Goal: Task Accomplishment & Management: Manage account settings

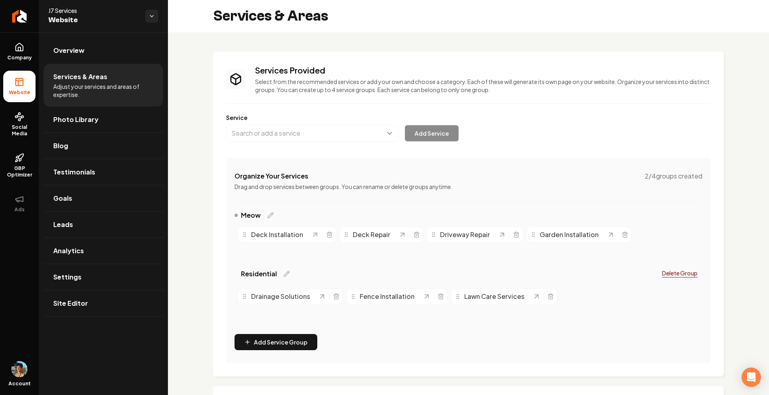
click at [66, 30] on div "J7 Services Website" at bounding box center [103, 16] width 129 height 32
click at [19, 51] on icon at bounding box center [20, 47] width 10 height 10
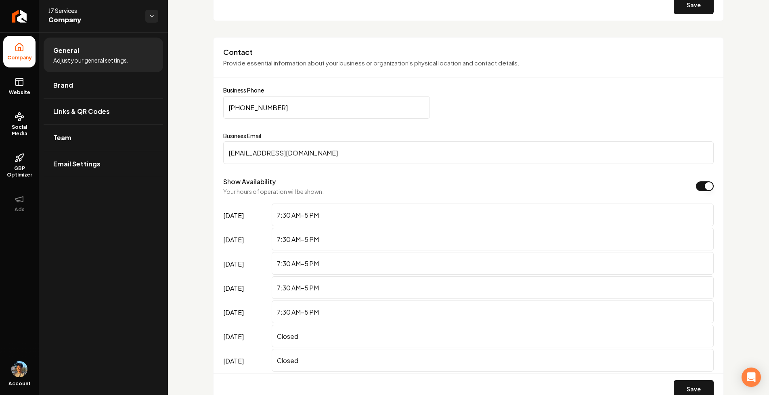
scroll to position [107, 0]
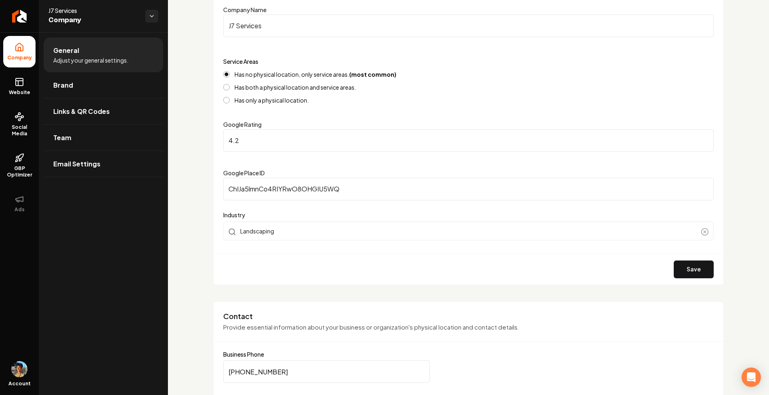
click at [259, 90] on label "Has both a physical location and service areas." at bounding box center [296, 87] width 122 height 6
click at [230, 90] on button "Has both a physical location and service areas." at bounding box center [226, 87] width 6 height 6
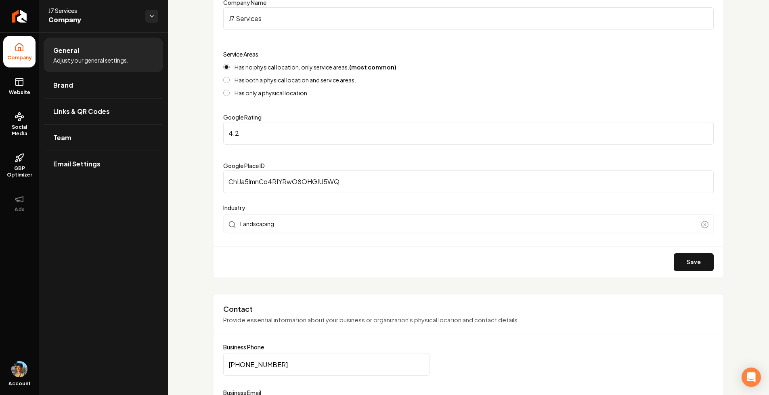
scroll to position [115, 0]
click at [271, 81] on label "Has both a physical location and service areas." at bounding box center [296, 79] width 122 height 6
click at [230, 81] on button "Has both a physical location and service areas." at bounding box center [226, 79] width 6 height 6
click at [682, 256] on button "Save" at bounding box center [694, 261] width 40 height 18
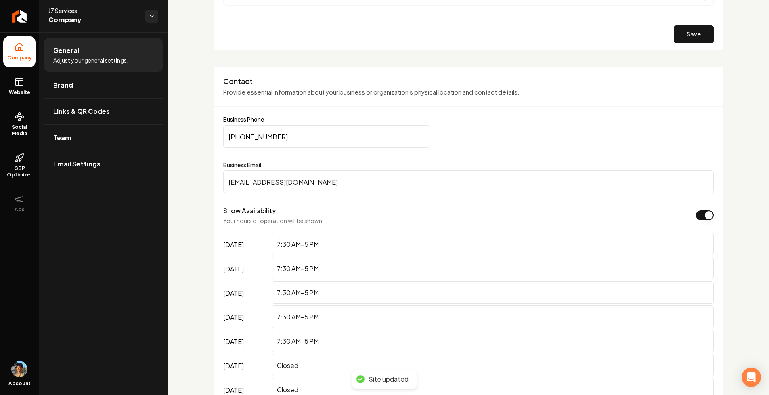
scroll to position [370, 0]
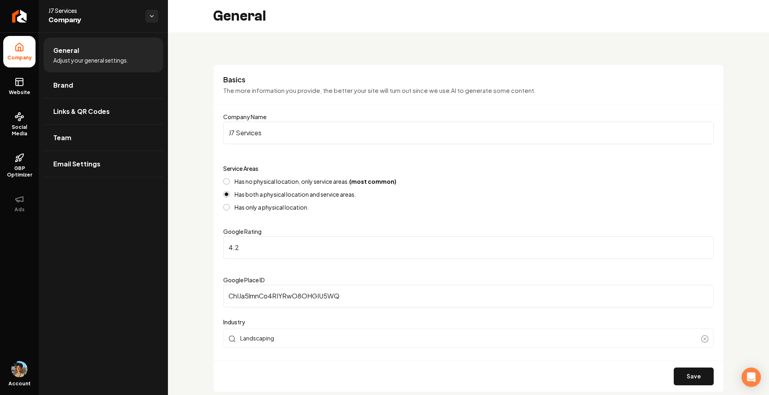
click at [268, 180] on label "Has no physical location, only service areas. (most common)" at bounding box center [316, 181] width 162 height 6
click at [230, 180] on button "Has no physical location, only service areas. (most common)" at bounding box center [226, 181] width 6 height 6
click at [691, 371] on button "Save" at bounding box center [694, 376] width 40 height 18
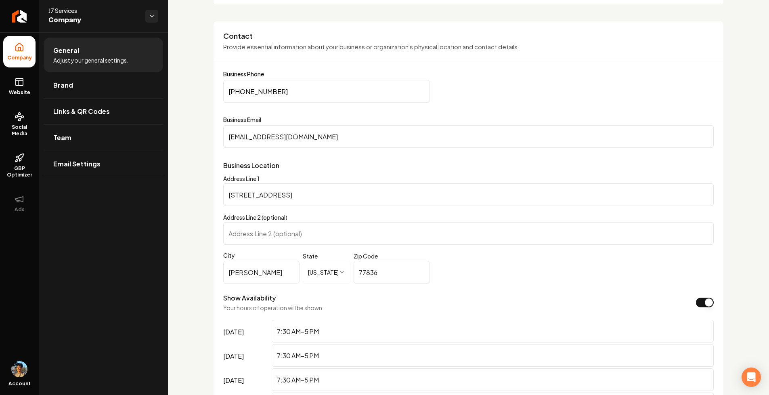
scroll to position [340, 0]
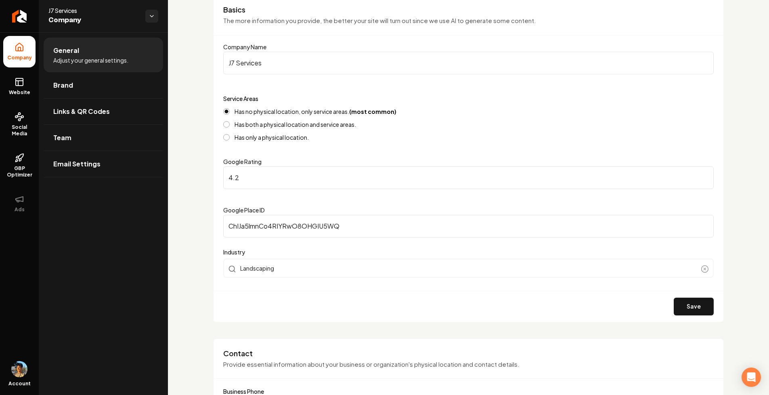
scroll to position [60, 0]
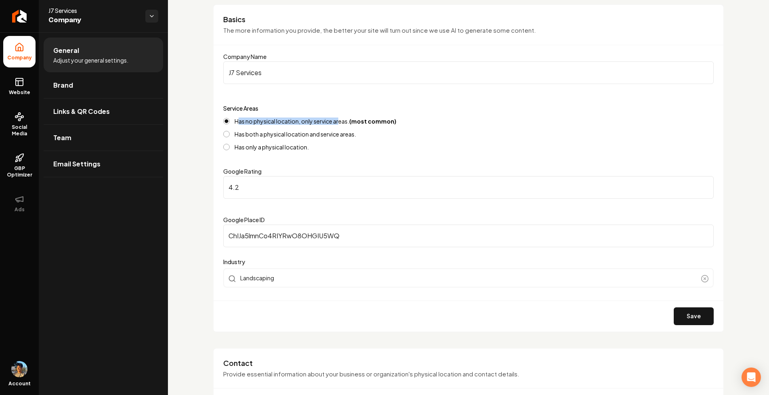
drag, startPoint x: 237, startPoint y: 121, endPoint x: 340, endPoint y: 121, distance: 103.8
click at [340, 121] on label "Has no physical location, only service areas. (most common)" at bounding box center [316, 121] width 162 height 6
click at [330, 127] on div "Has no physical location, only service areas. (most common) Has both a physical…" at bounding box center [468, 134] width 491 height 32
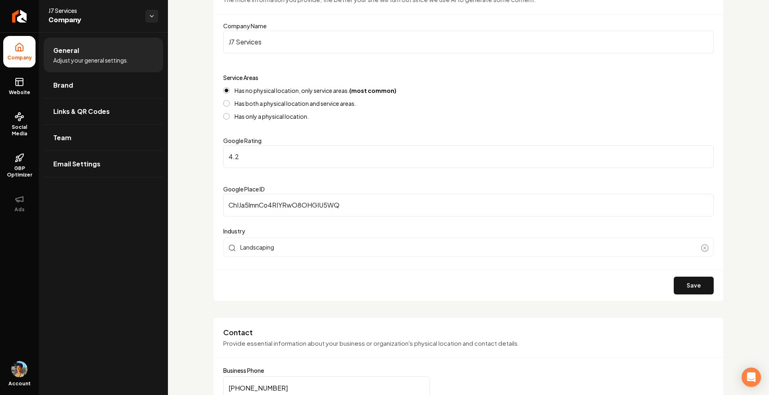
scroll to position [137, 0]
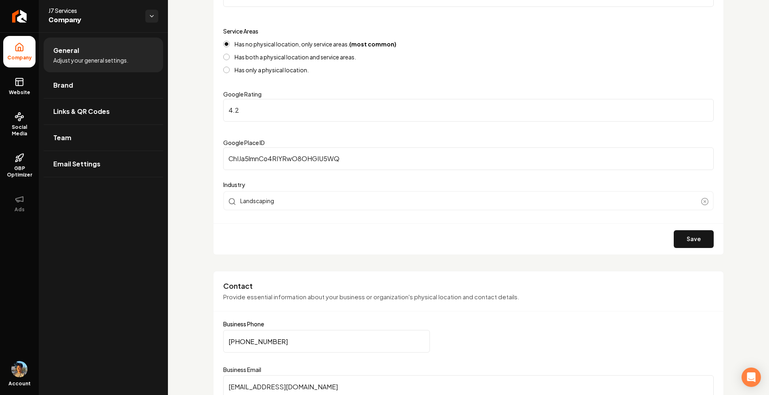
click at [264, 70] on label "Has only a physical location." at bounding box center [272, 70] width 74 height 6
click at [230, 70] on button "Has only a physical location." at bounding box center [226, 70] width 6 height 6
click at [695, 236] on button "Save" at bounding box center [694, 239] width 40 height 18
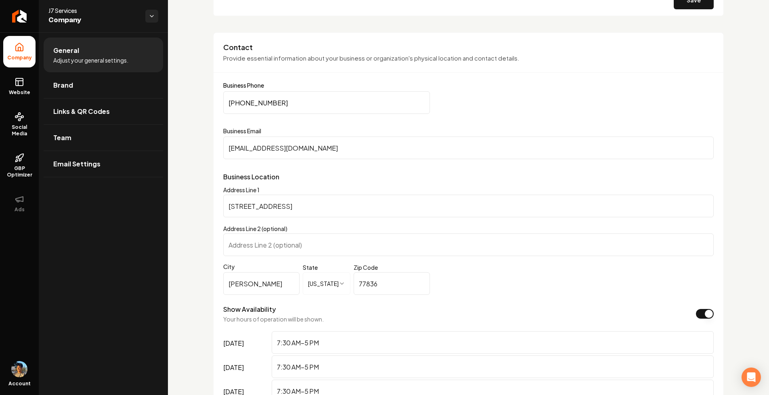
scroll to position [396, 0]
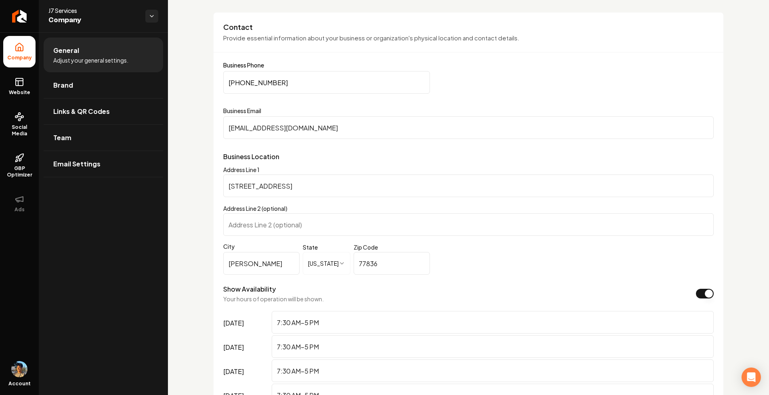
click at [293, 180] on input "2414 State Highway 36 S" at bounding box center [468, 185] width 491 height 23
drag, startPoint x: 303, startPoint y: 189, endPoint x: 200, endPoint y: 189, distance: 103.4
click at [218, 240] on div "**********" at bounding box center [468, 262] width 511 height 500
click at [254, 250] on label "City" at bounding box center [261, 246] width 76 height 8
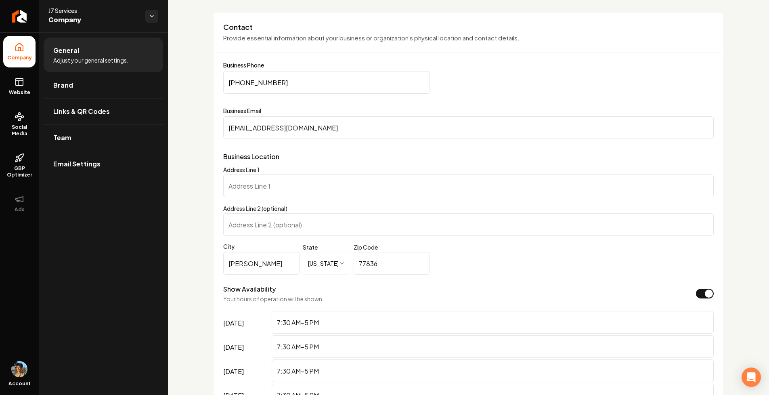
click at [254, 252] on input "Caldwell" at bounding box center [261, 263] width 76 height 23
click at [256, 259] on input "Caldwell" at bounding box center [261, 263] width 76 height 23
click at [15, 96] on link "Website" at bounding box center [19, 86] width 32 height 31
click at [27, 92] on span "Website" at bounding box center [20, 92] width 28 height 6
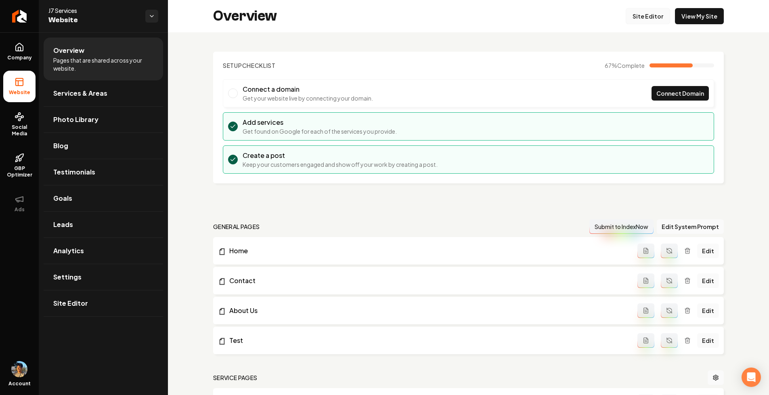
click at [645, 18] on link "Site Editor" at bounding box center [648, 16] width 44 height 16
click at [695, 18] on link "View My Site" at bounding box center [699, 16] width 49 height 16
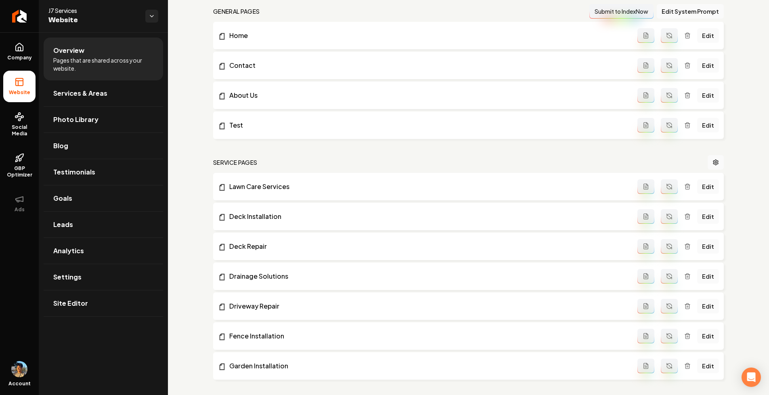
scroll to position [457, 0]
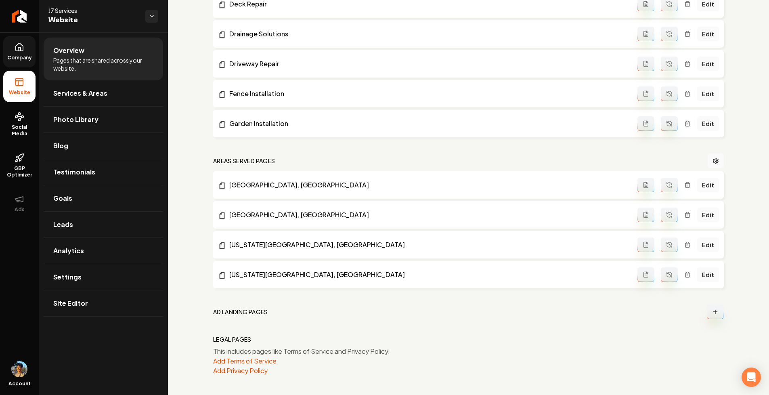
click at [22, 54] on link "Company" at bounding box center [19, 51] width 32 height 31
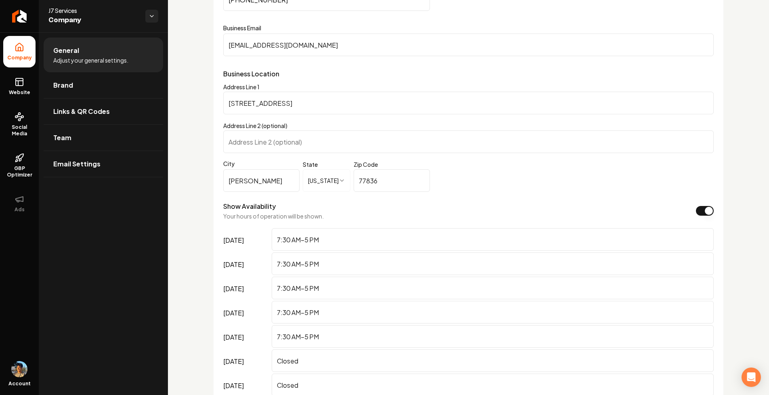
scroll to position [477, 0]
click at [283, 181] on input "Caldwell" at bounding box center [261, 182] width 76 height 23
click at [396, 184] on input "77836" at bounding box center [392, 182] width 76 height 23
click at [342, 105] on input "2414 State Highway 36 S" at bounding box center [468, 104] width 491 height 23
click at [340, 82] on form "**********" at bounding box center [468, 205] width 491 height 449
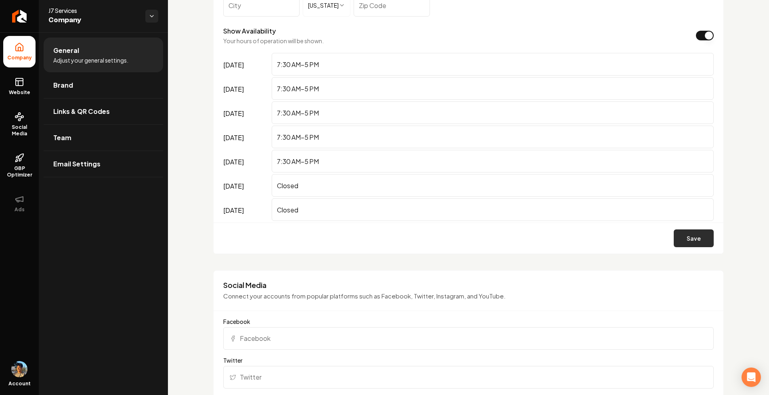
click at [696, 240] on button "Save" at bounding box center [694, 238] width 40 height 18
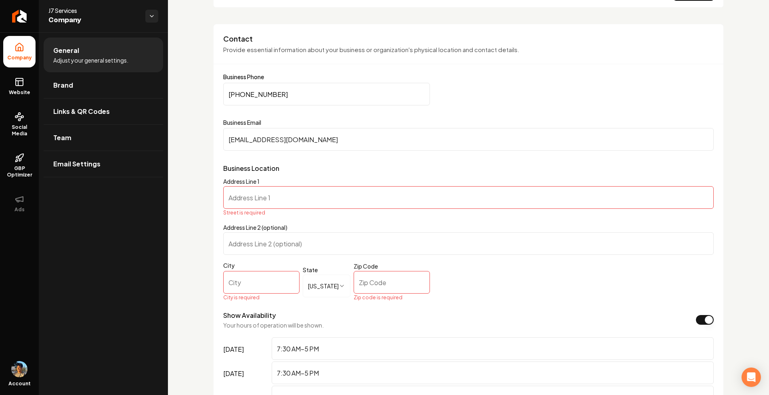
scroll to position [361, 0]
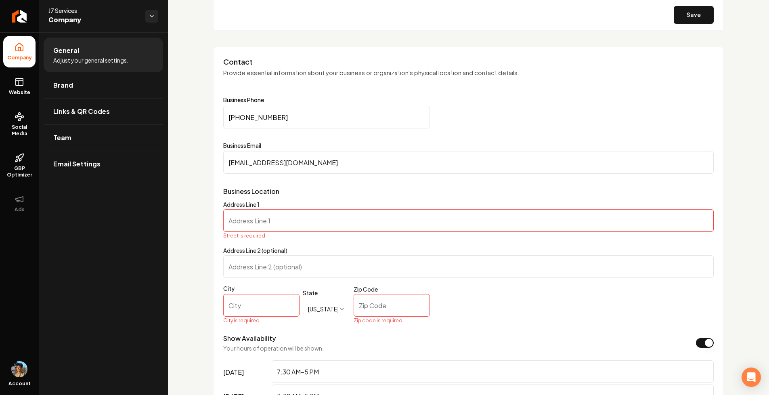
click at [271, 218] on input "Address Line 1" at bounding box center [468, 220] width 491 height 23
click at [18, 11] on icon "Return to dashboard" at bounding box center [19, 16] width 13 height 13
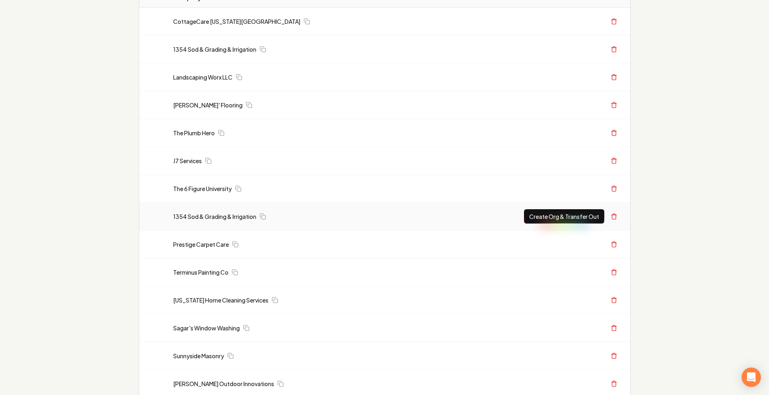
scroll to position [87, 0]
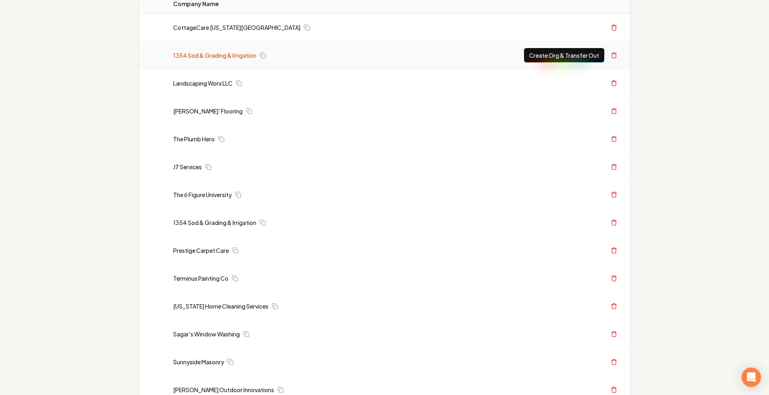
click at [223, 56] on link "1354 Sod & Grading & Irrigation" at bounding box center [214, 55] width 83 height 8
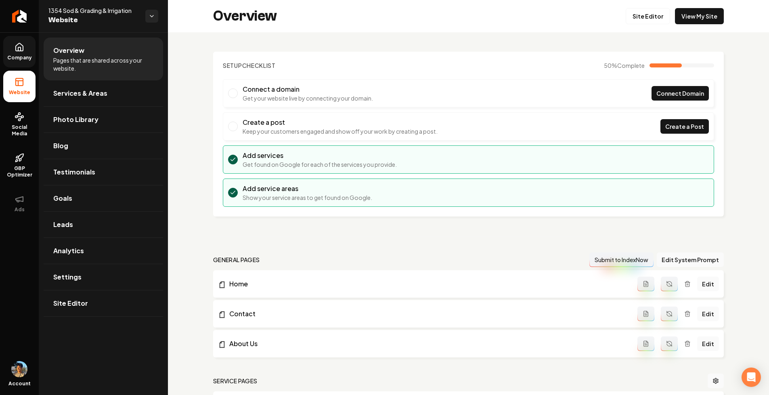
click at [17, 50] on icon at bounding box center [19, 47] width 7 height 8
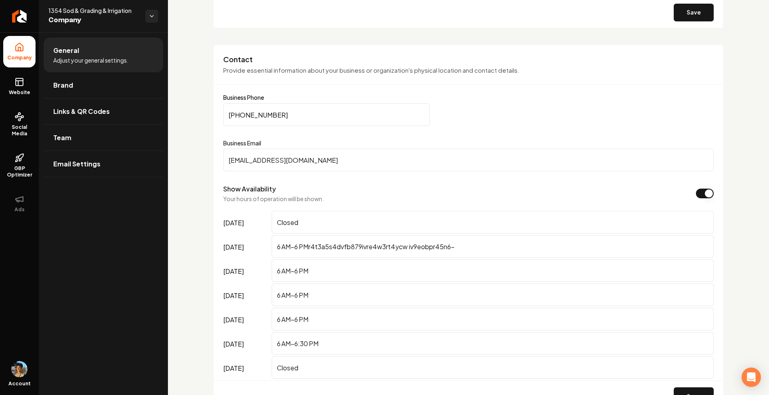
scroll to position [49, 0]
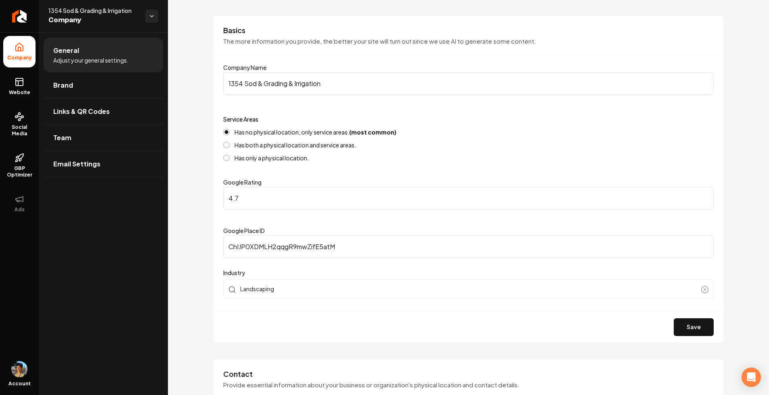
click at [247, 145] on label "Has both a physical location and service areas." at bounding box center [296, 145] width 122 height 6
click at [230, 145] on button "Has both a physical location and service areas." at bounding box center [226, 145] width 6 height 6
click at [690, 320] on button "Save" at bounding box center [694, 327] width 40 height 18
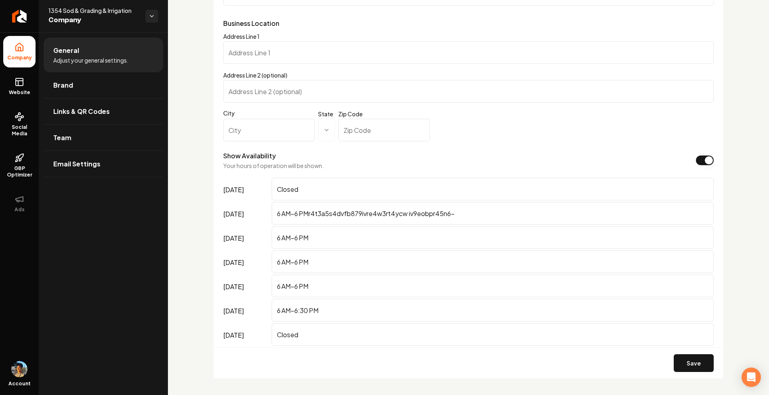
scroll to position [426, 0]
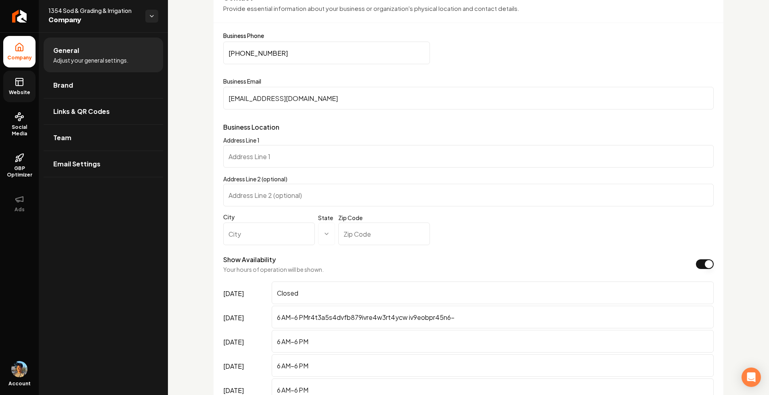
click at [16, 78] on rect at bounding box center [19, 81] width 7 height 7
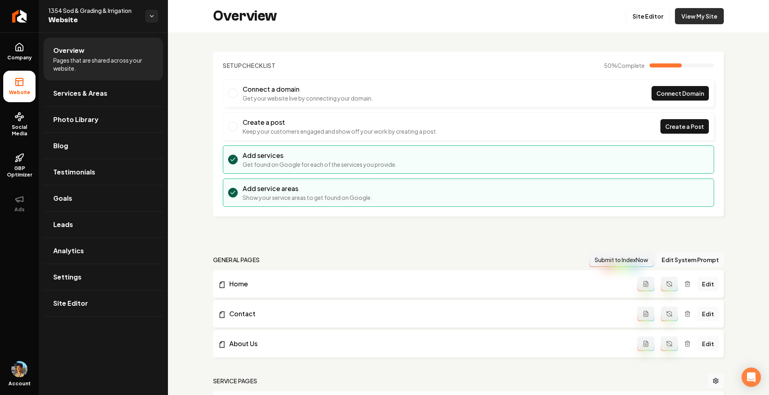
click at [702, 18] on link "View My Site" at bounding box center [699, 16] width 49 height 16
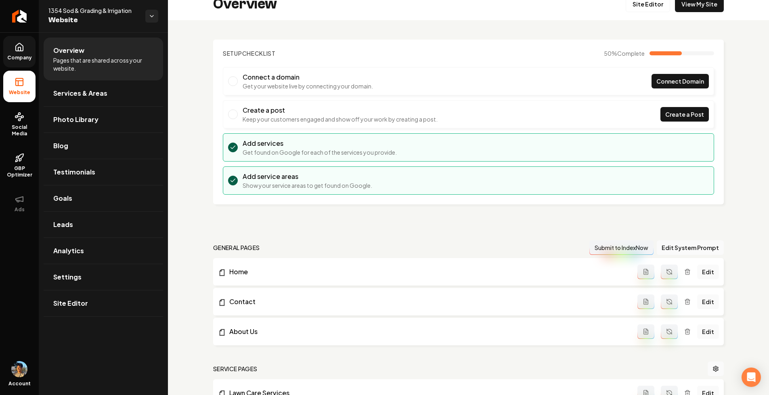
click at [22, 48] on icon at bounding box center [20, 47] width 10 height 10
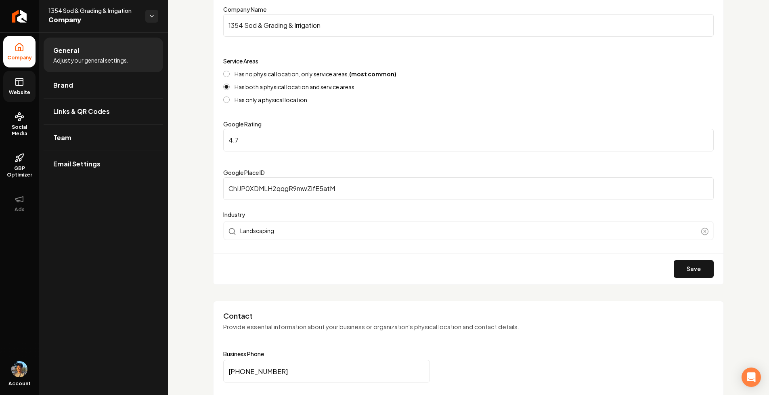
scroll to position [103, 0]
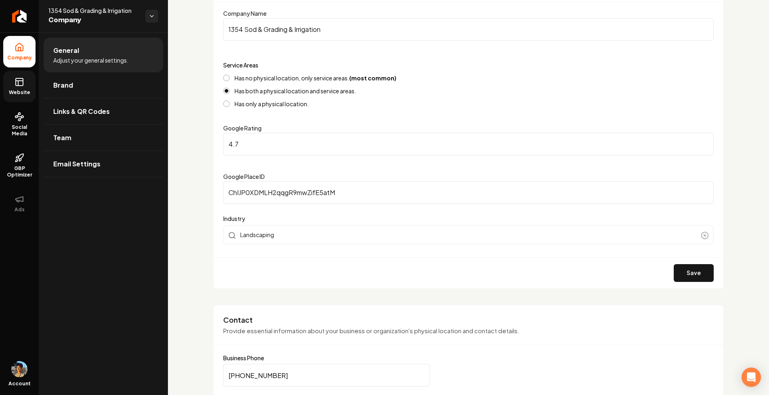
click at [269, 78] on label "Has no physical location, only service areas. (most common)" at bounding box center [316, 78] width 162 height 6
click at [230, 78] on button "Has no physical location, only service areas. (most common)" at bounding box center [226, 78] width 6 height 6
click at [707, 271] on button "Save" at bounding box center [694, 273] width 40 height 18
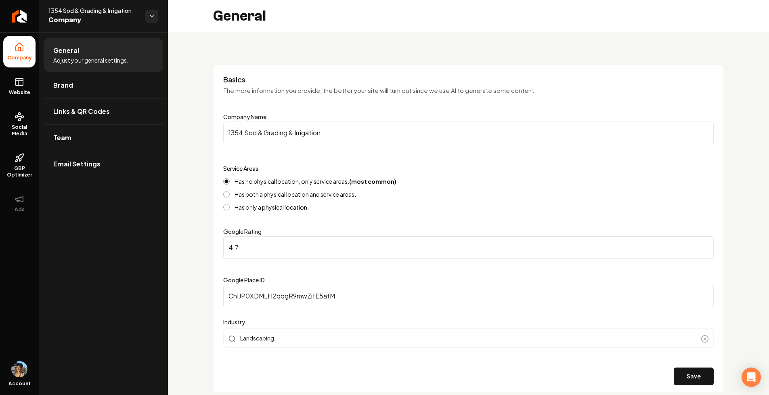
scroll to position [59, 0]
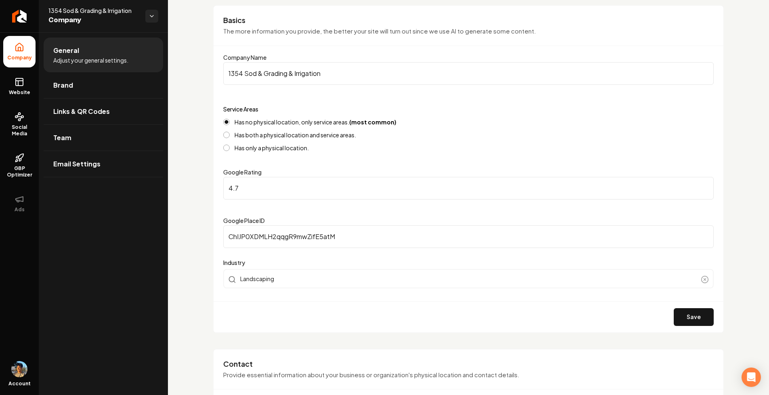
click at [225, 134] on button "Has both a physical location and service areas." at bounding box center [226, 135] width 6 height 6
click at [688, 320] on button "Save" at bounding box center [694, 317] width 40 height 18
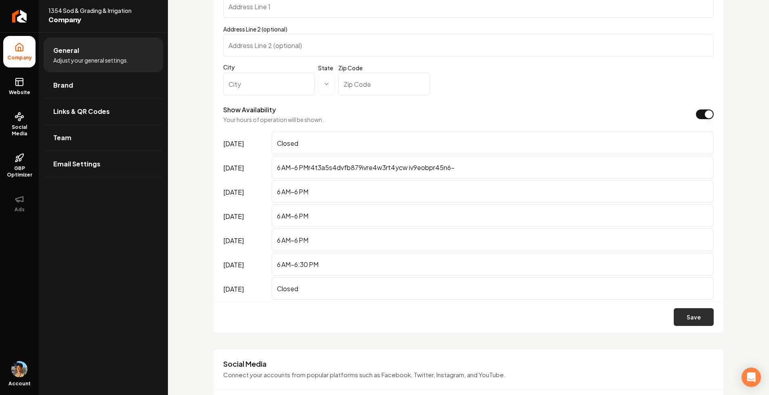
click at [693, 317] on button "Save" at bounding box center [694, 317] width 40 height 18
